Goal: Obtain resource: Obtain resource

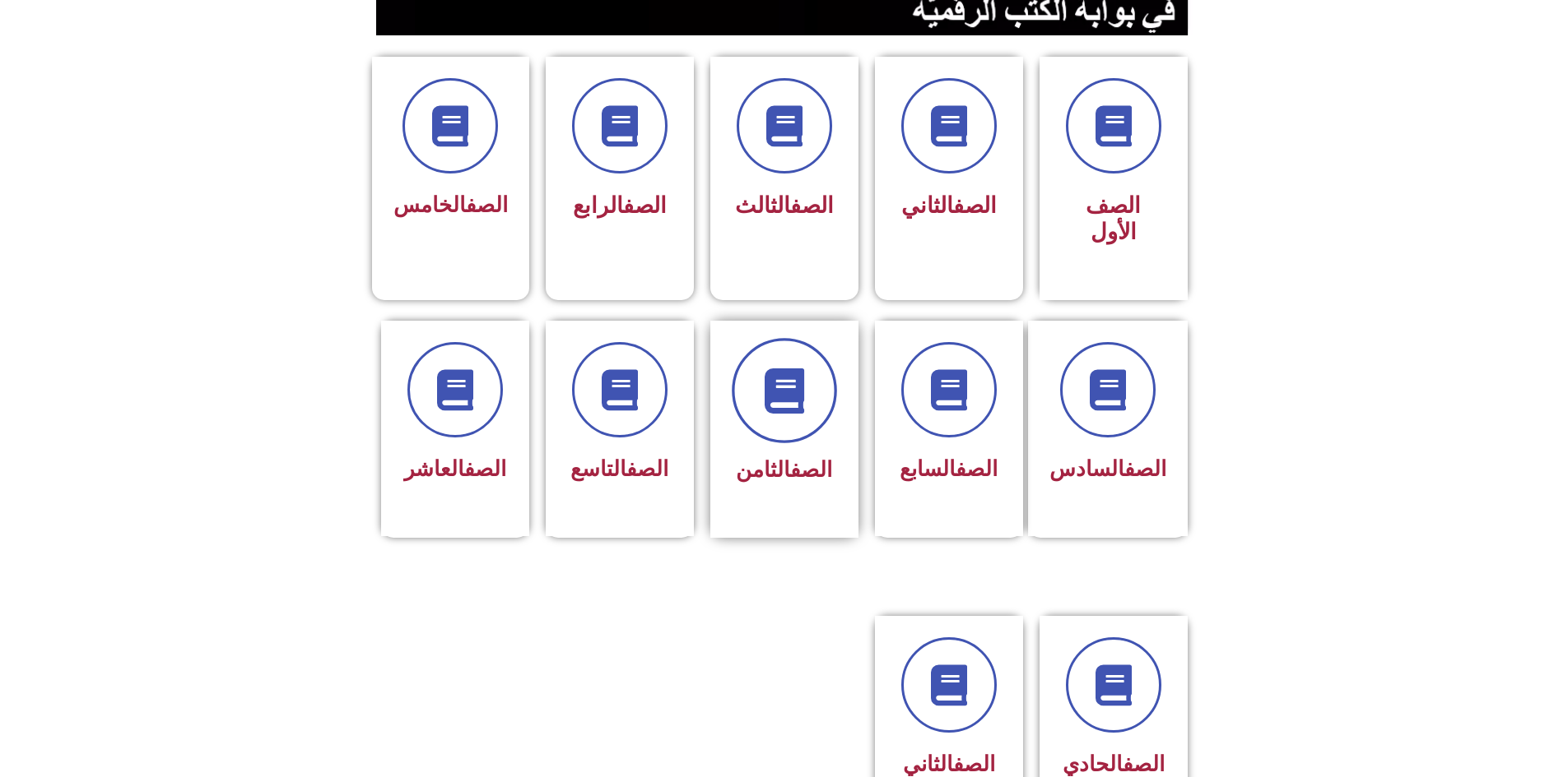
scroll to position [411, 0]
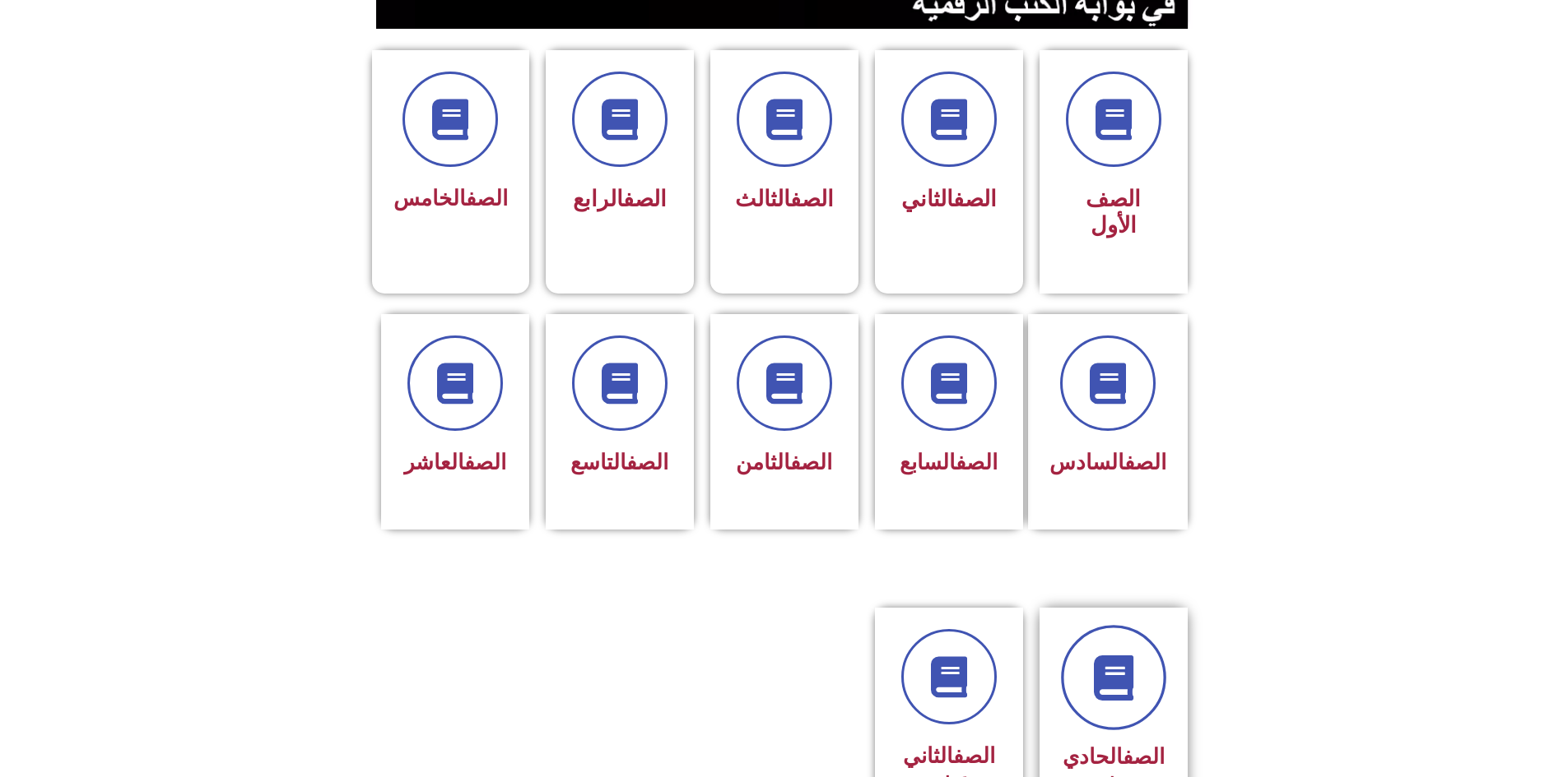
click at [1095, 656] on icon at bounding box center [1113, 678] width 45 height 45
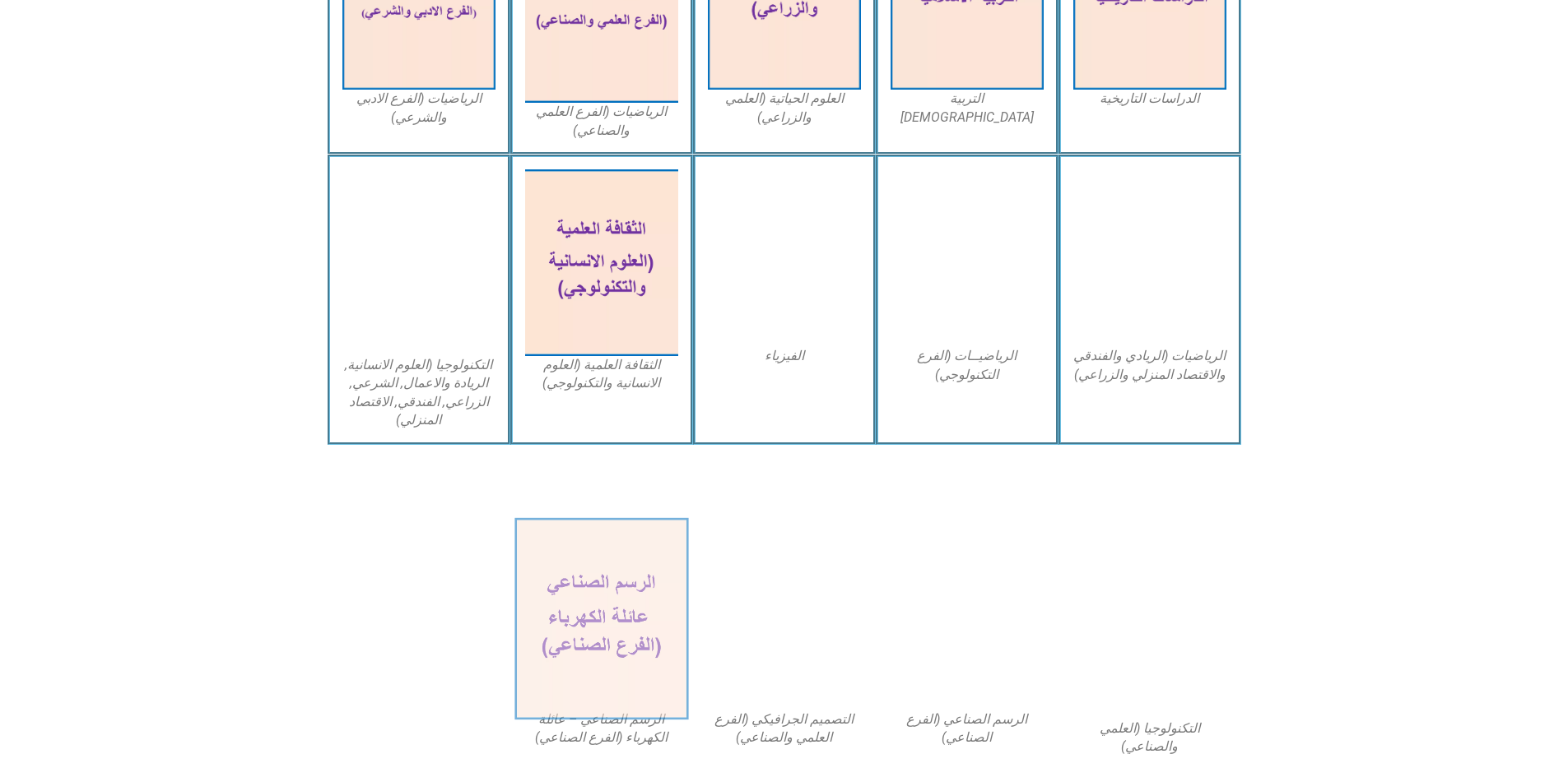
scroll to position [895, 0]
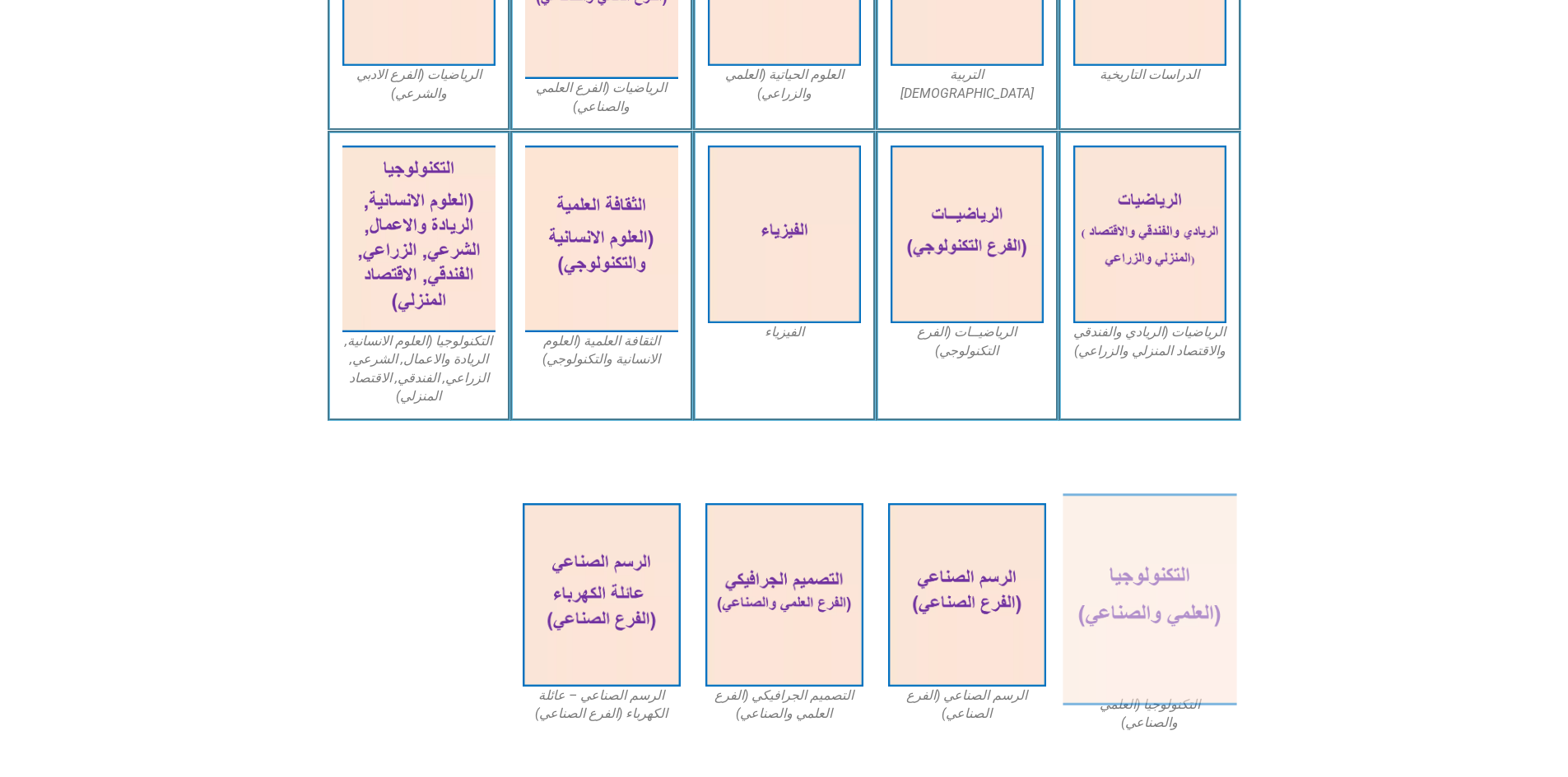
click at [1172, 545] on img at bounding box center [1149, 600] width 173 height 212
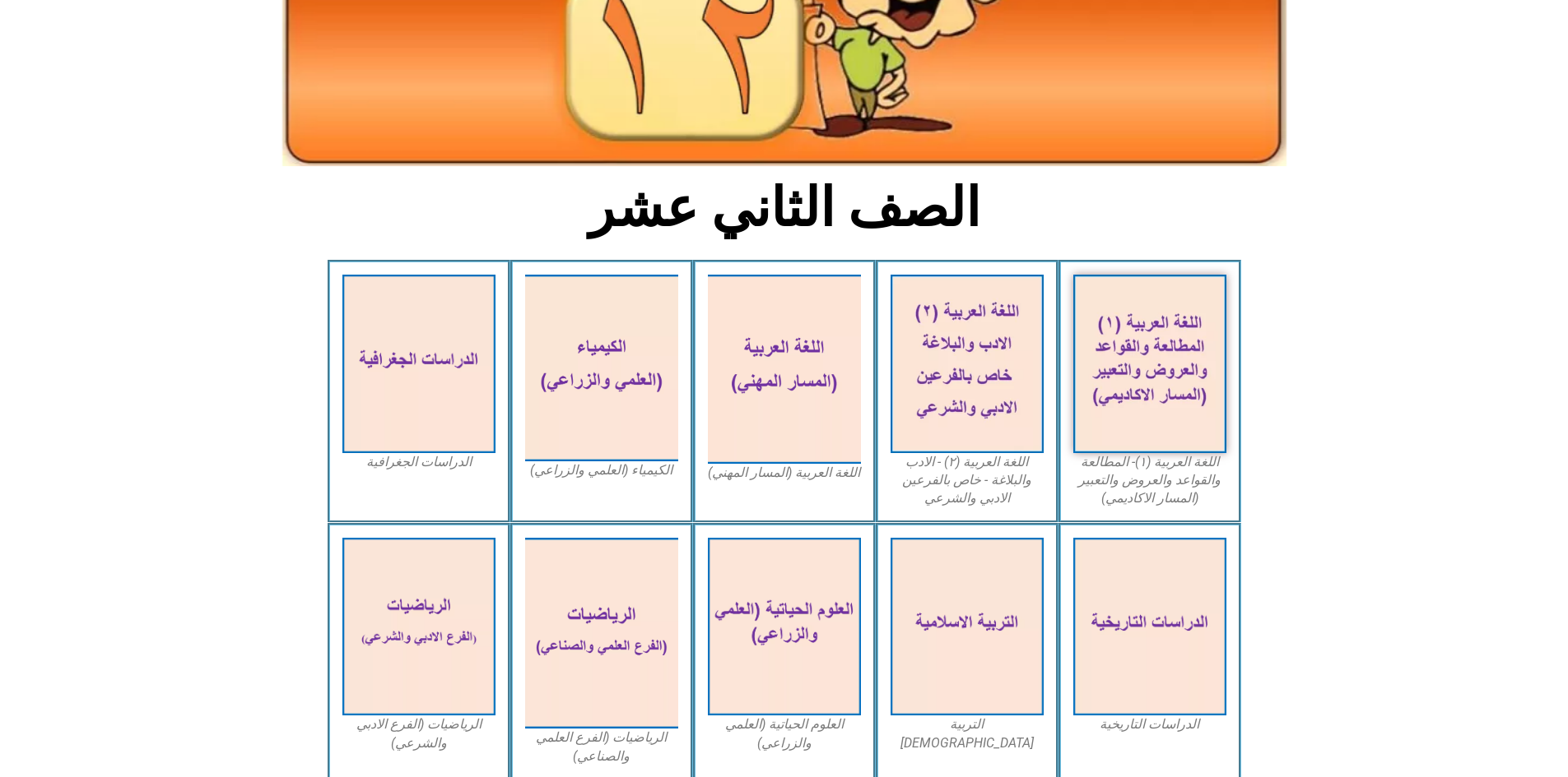
scroll to position [0, 0]
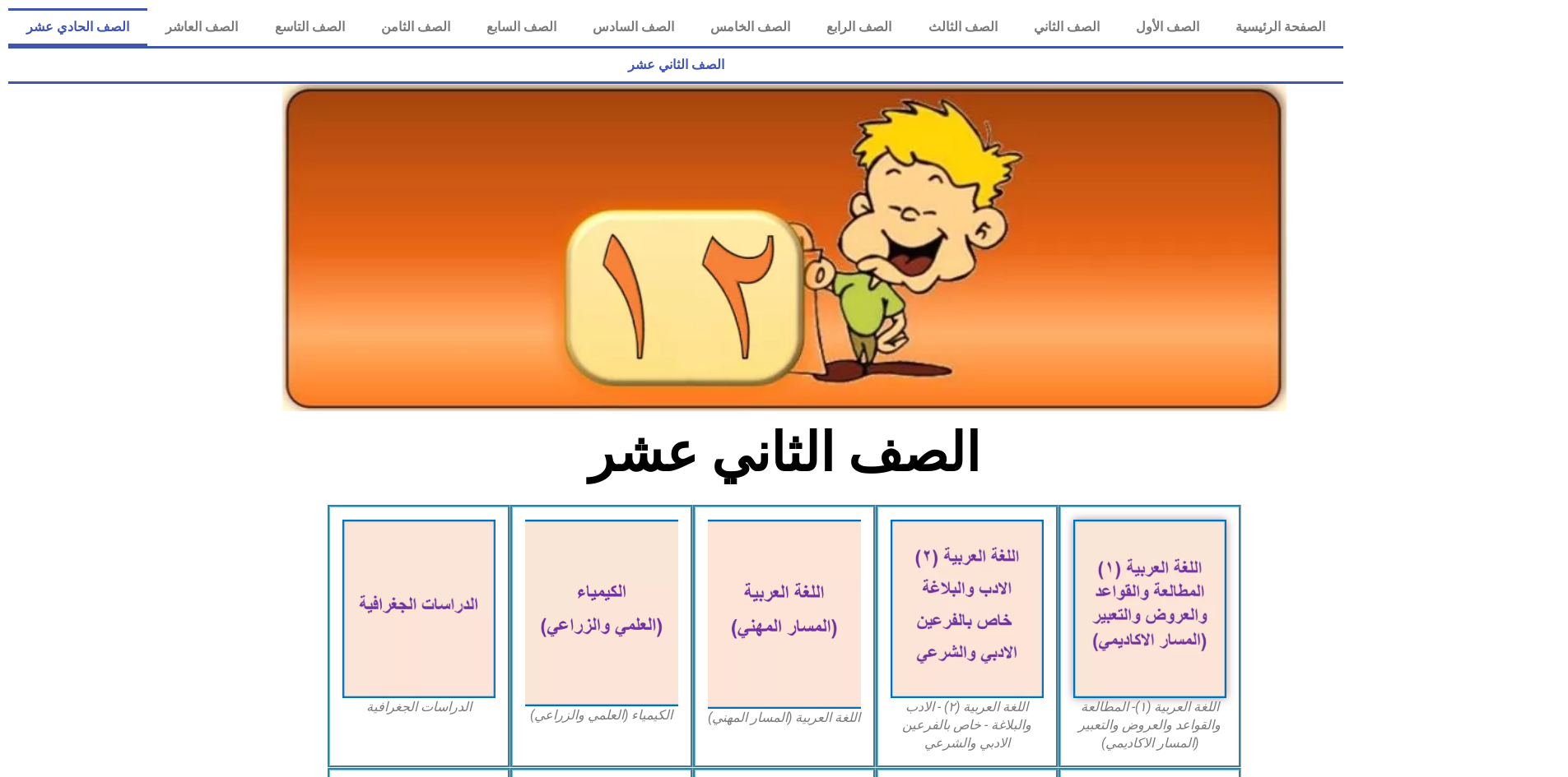
click at [147, 23] on link "الصف الحادي عشر" at bounding box center [78, 27] width 139 height 38
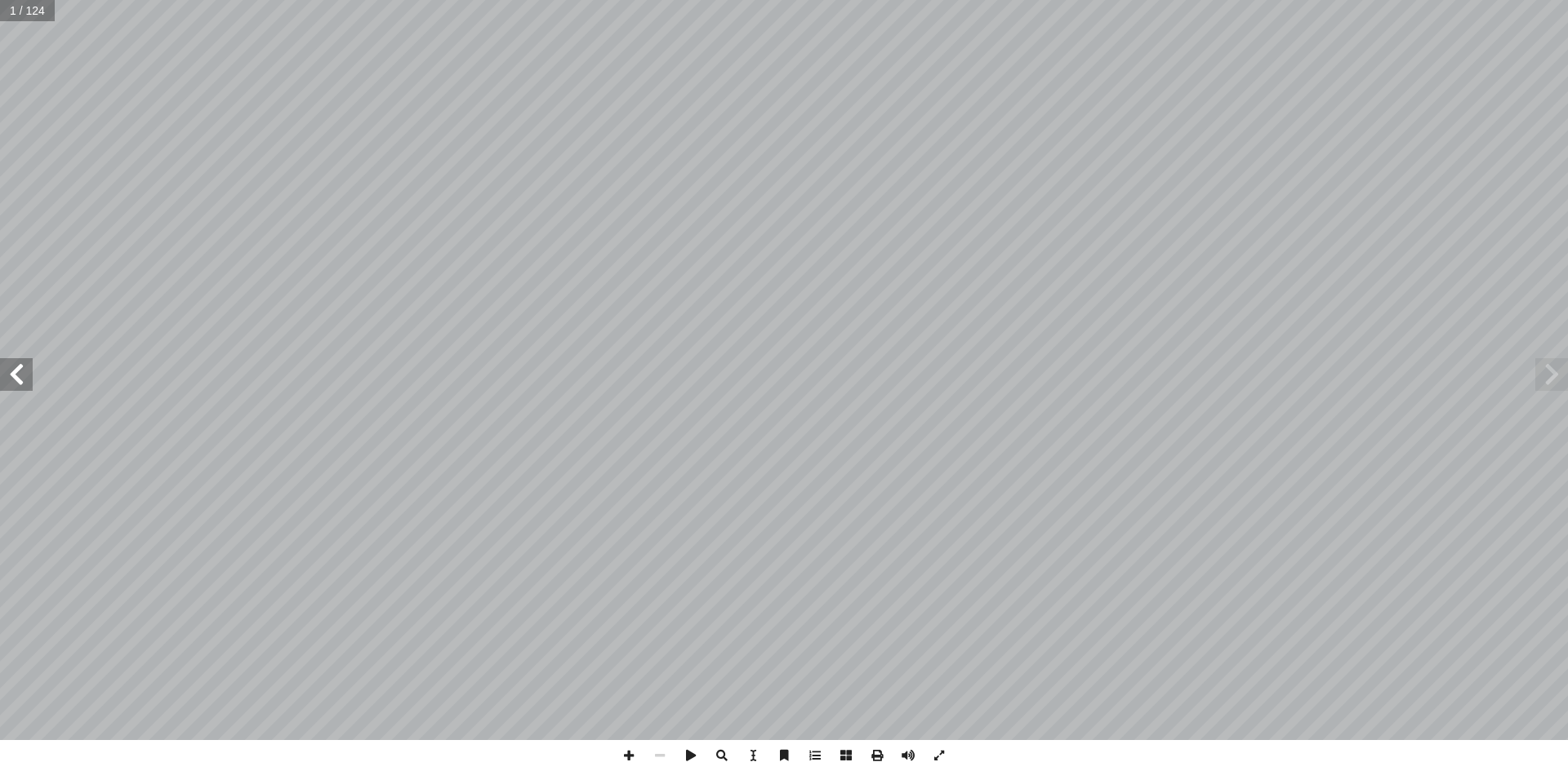
click at [19, 390] on span at bounding box center [16, 374] width 33 height 33
click at [19, 388] on span at bounding box center [16, 374] width 33 height 33
click at [20, 380] on span at bounding box center [16, 374] width 33 height 33
click at [14, 383] on span at bounding box center [16, 374] width 33 height 33
click at [1554, 377] on span at bounding box center [1551, 374] width 33 height 33
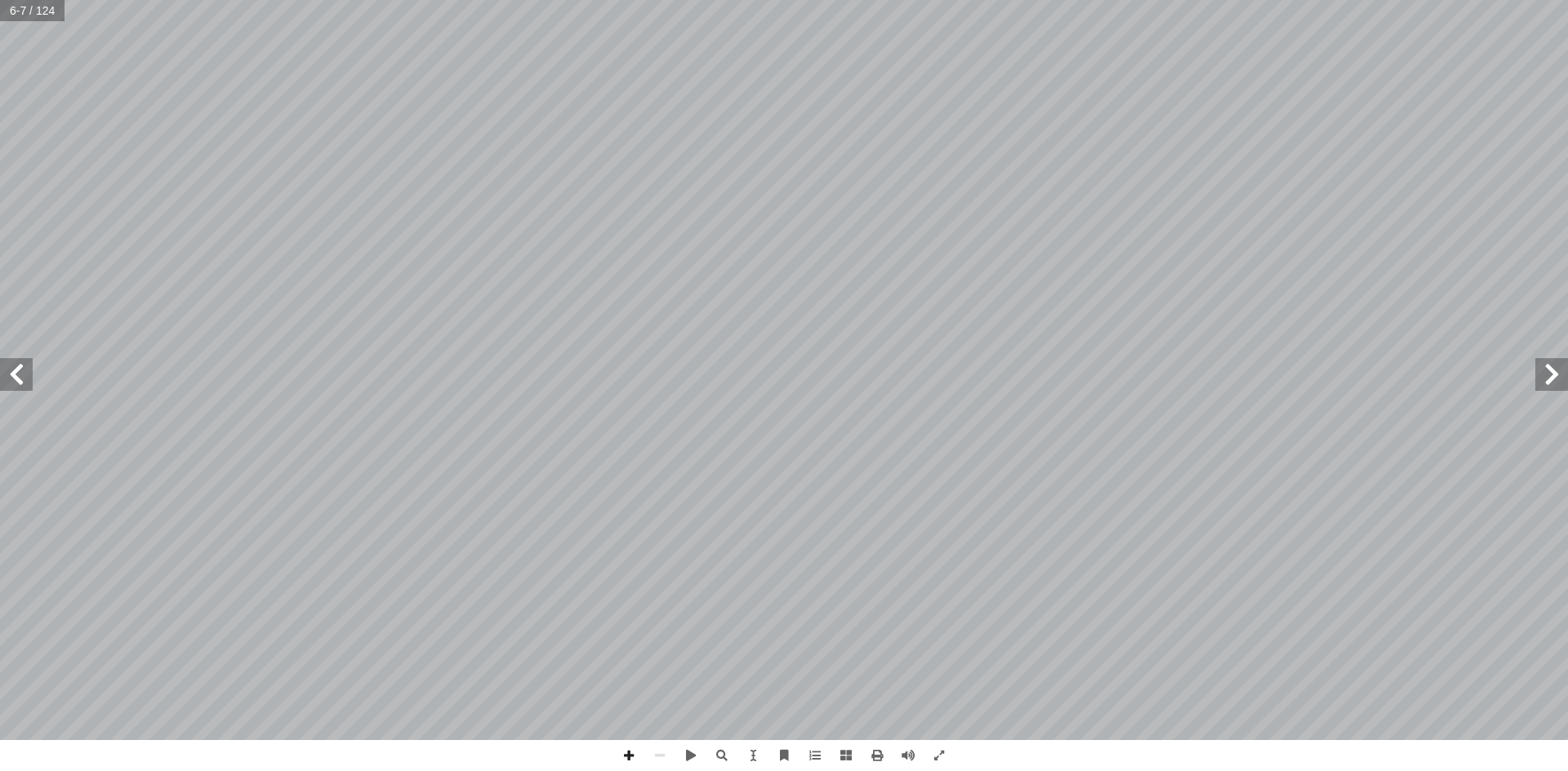
click at [1554, 377] on span at bounding box center [1551, 374] width 33 height 33
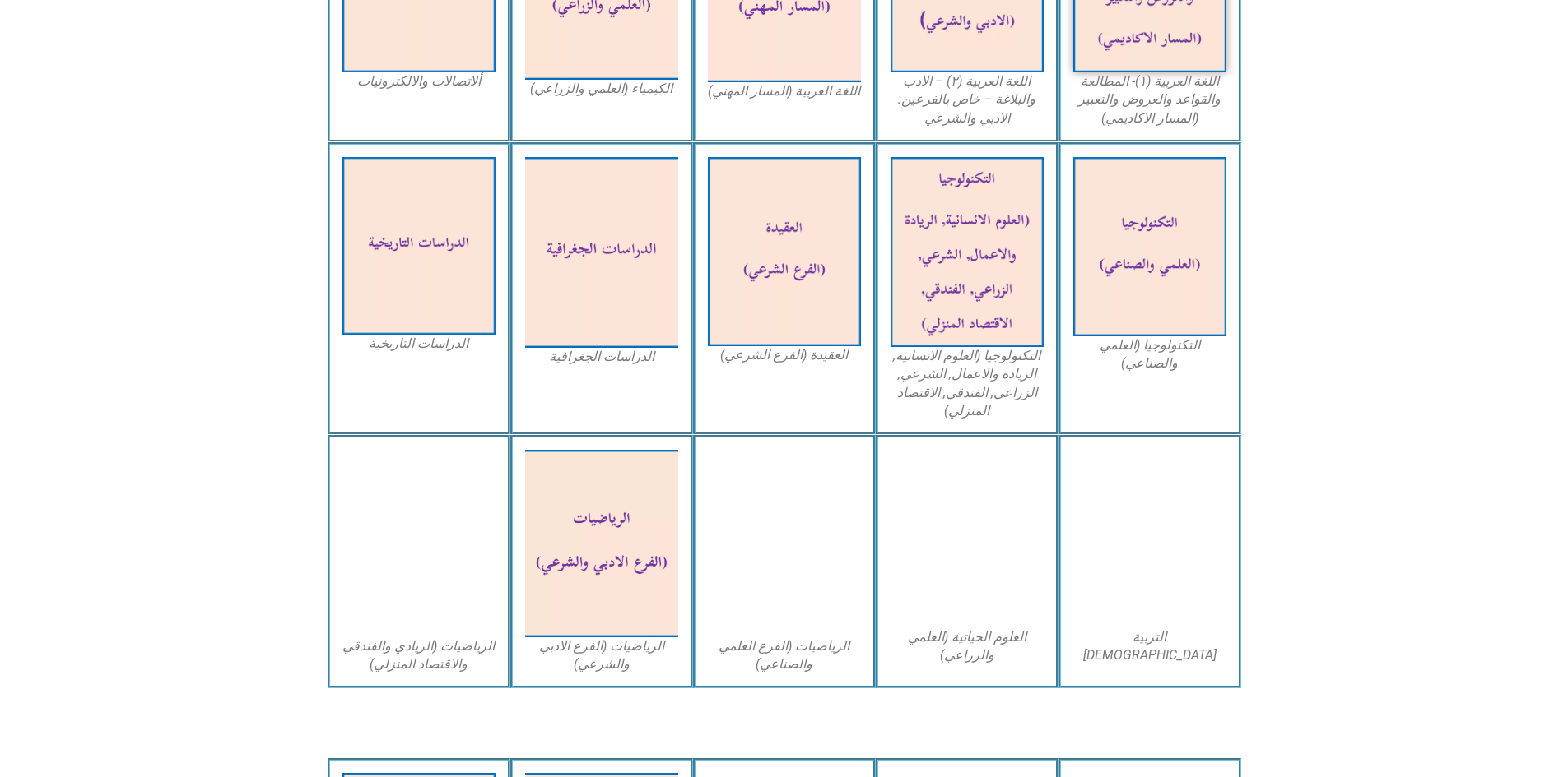
scroll to position [658, 0]
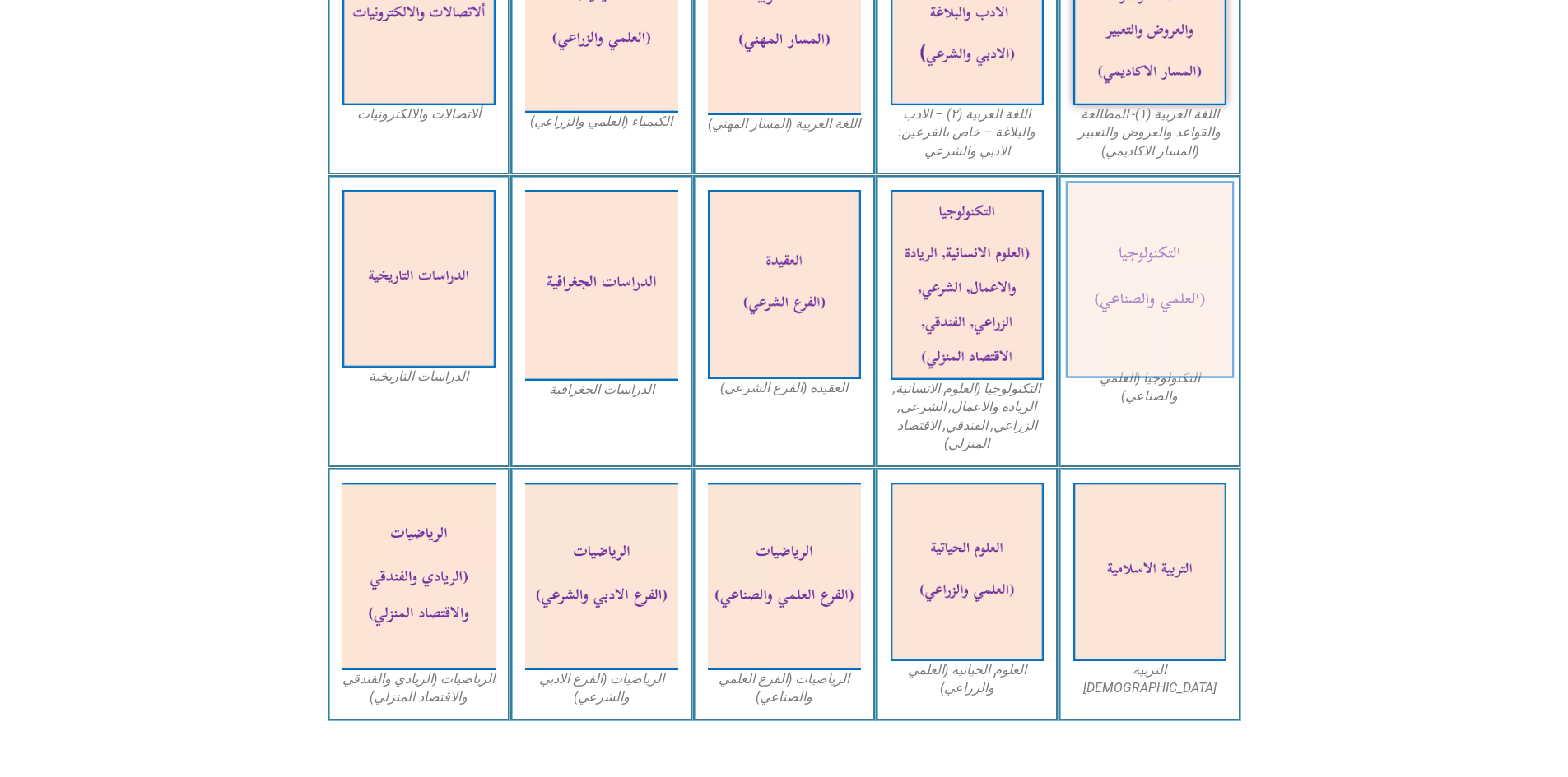
click at [1157, 288] on img at bounding box center [1149, 279] width 169 height 198
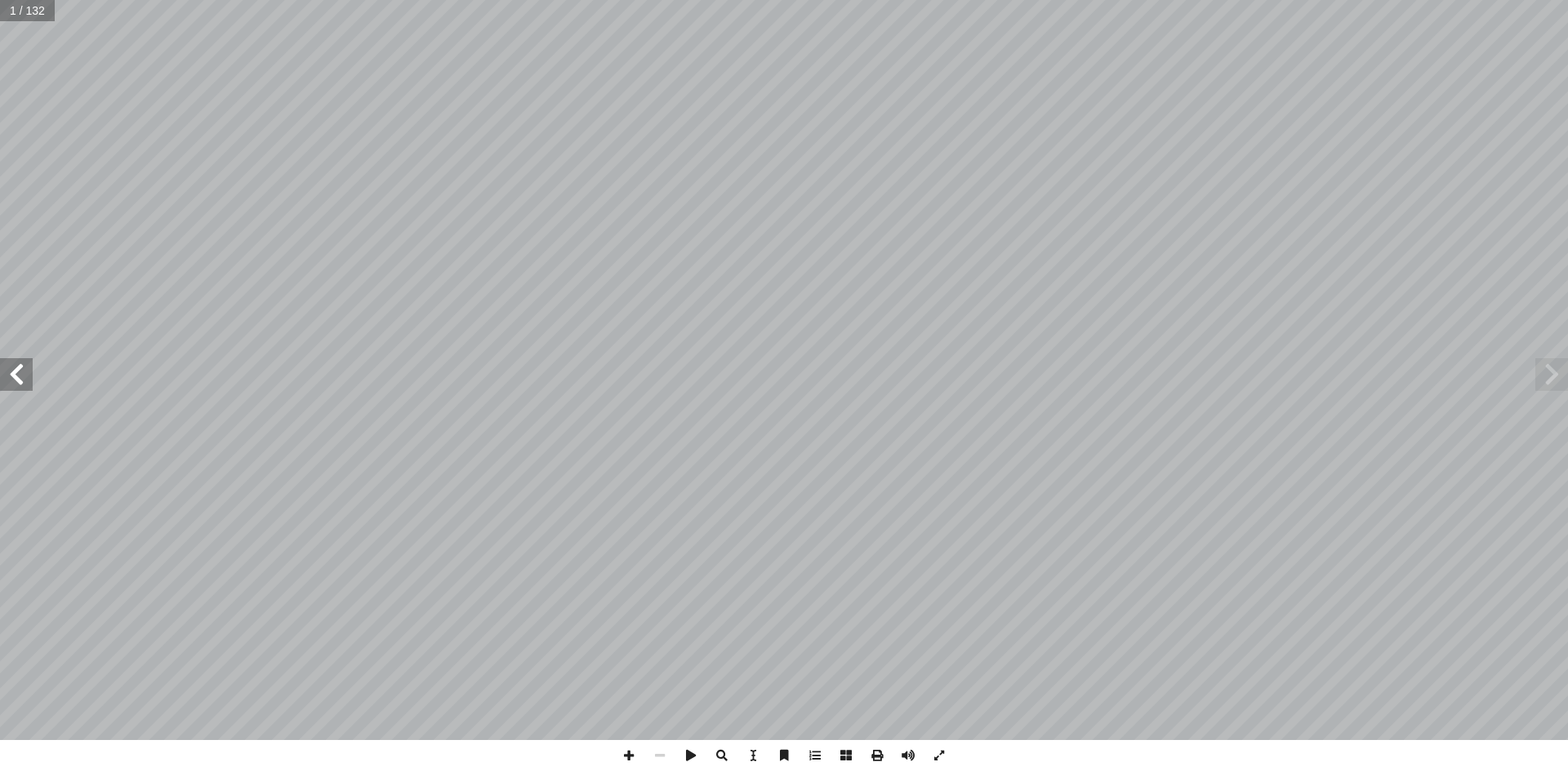
click at [22, 367] on span at bounding box center [16, 374] width 33 height 33
click at [23, 368] on span at bounding box center [16, 374] width 33 height 33
click at [28, 378] on span at bounding box center [16, 374] width 33 height 33
click at [871, 752] on span at bounding box center [877, 756] width 31 height 31
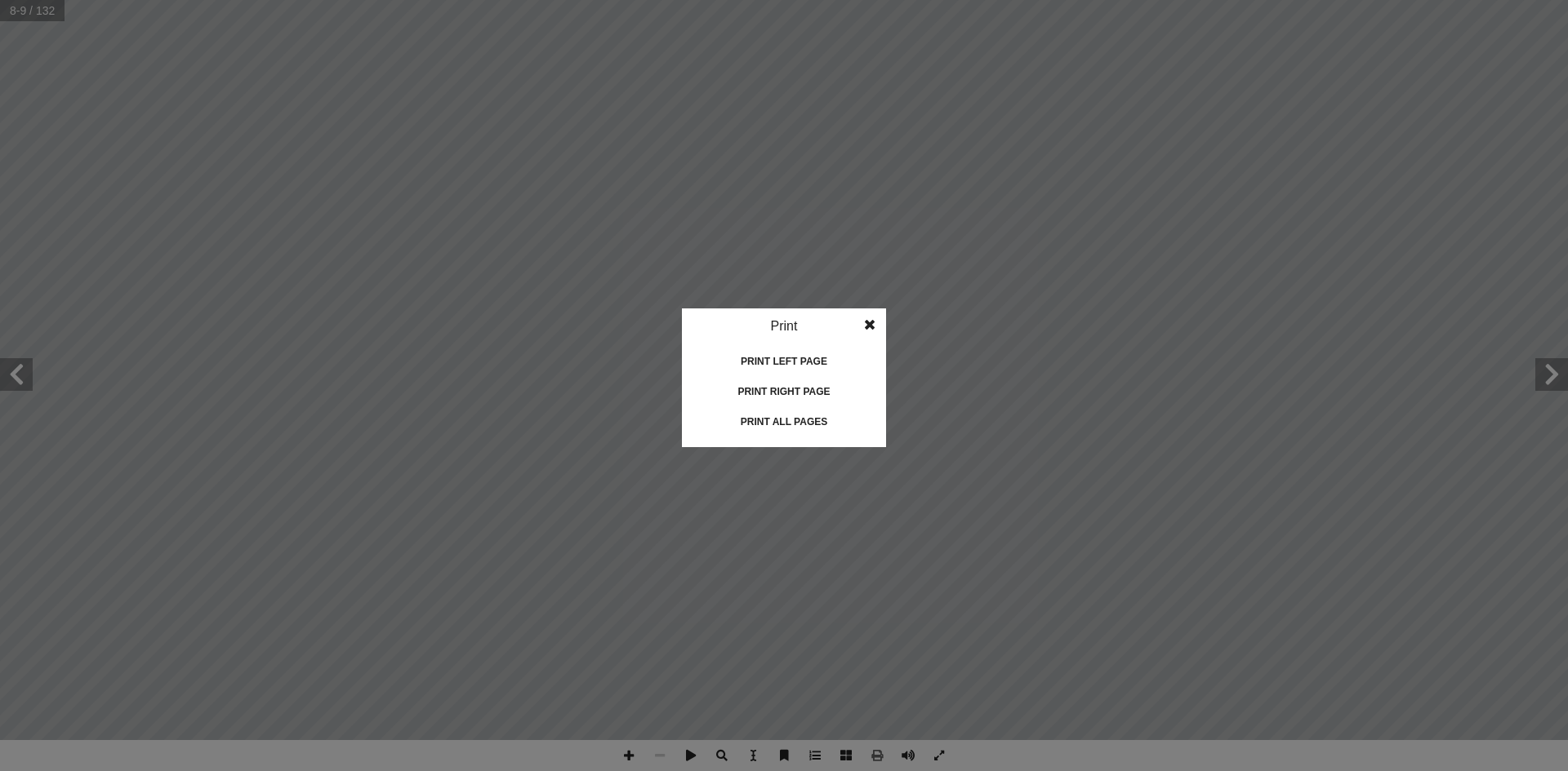
click at [786, 421] on div "Print all pages" at bounding box center [784, 421] width 164 height 26
